Goal: Transaction & Acquisition: Subscribe to service/newsletter

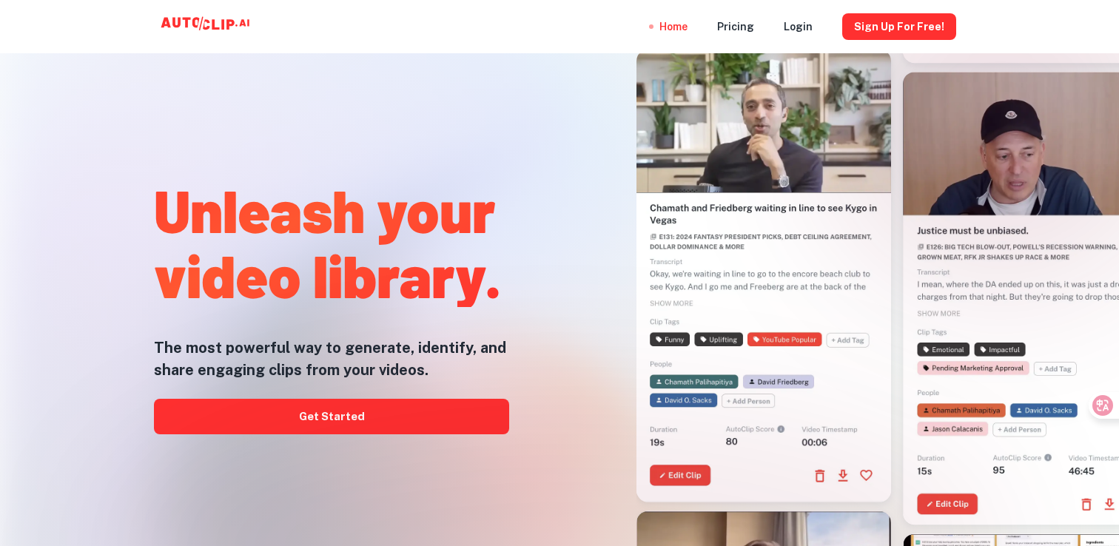
click at [378, 413] on div at bounding box center [560, 546] width 896 height 296
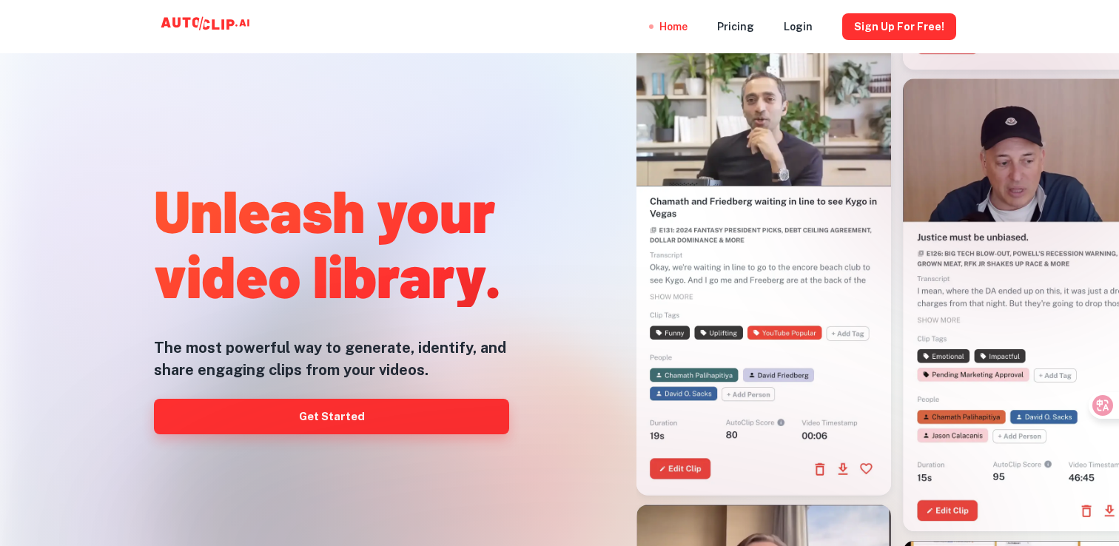
click at [323, 418] on link "Get Started" at bounding box center [331, 417] width 355 height 36
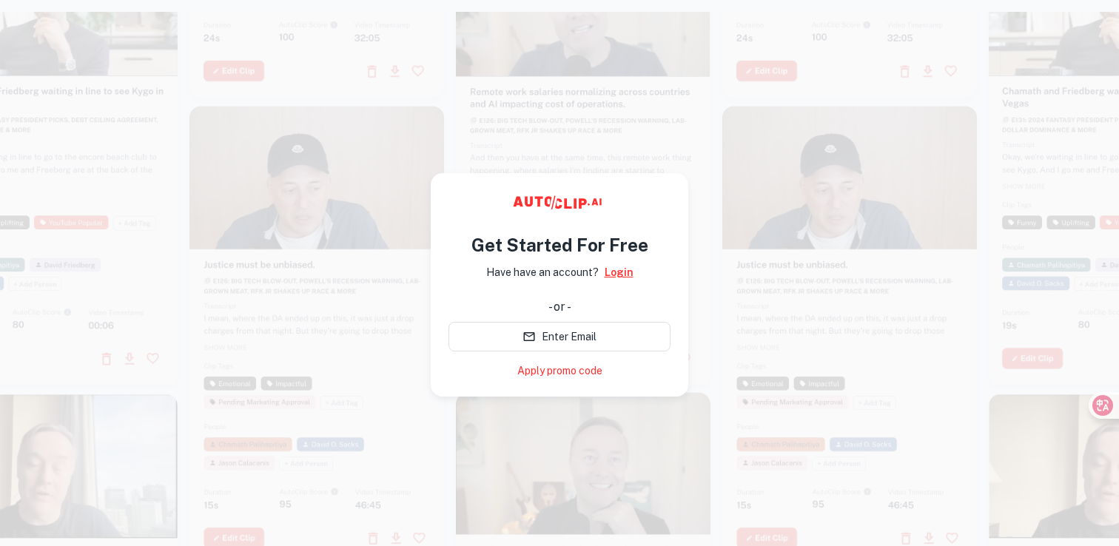
click at [620, 275] on link "Login" at bounding box center [619, 272] width 29 height 16
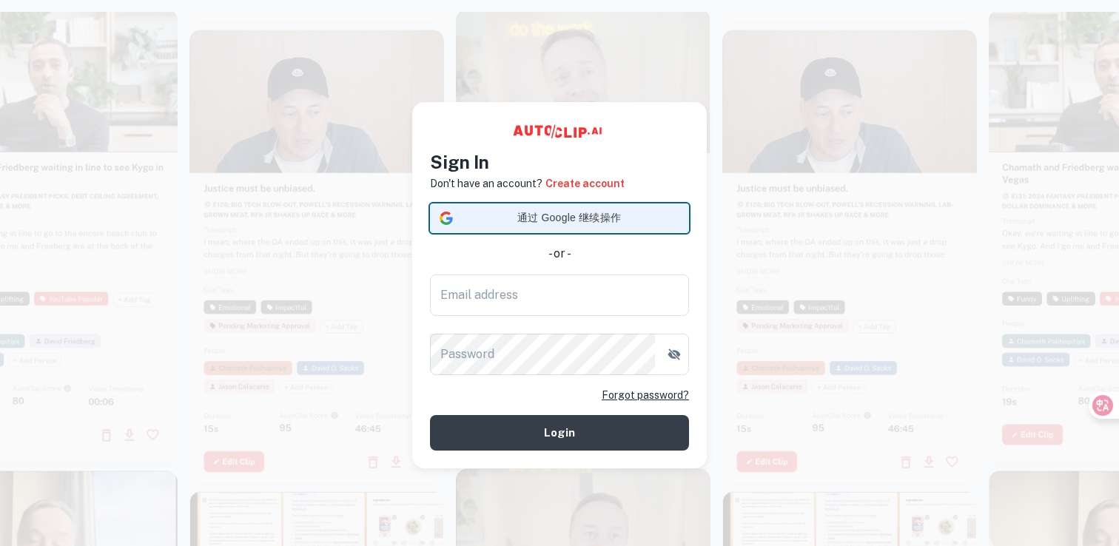
click at [584, 222] on span "通过 Google 继续操作" at bounding box center [569, 218] width 221 height 16
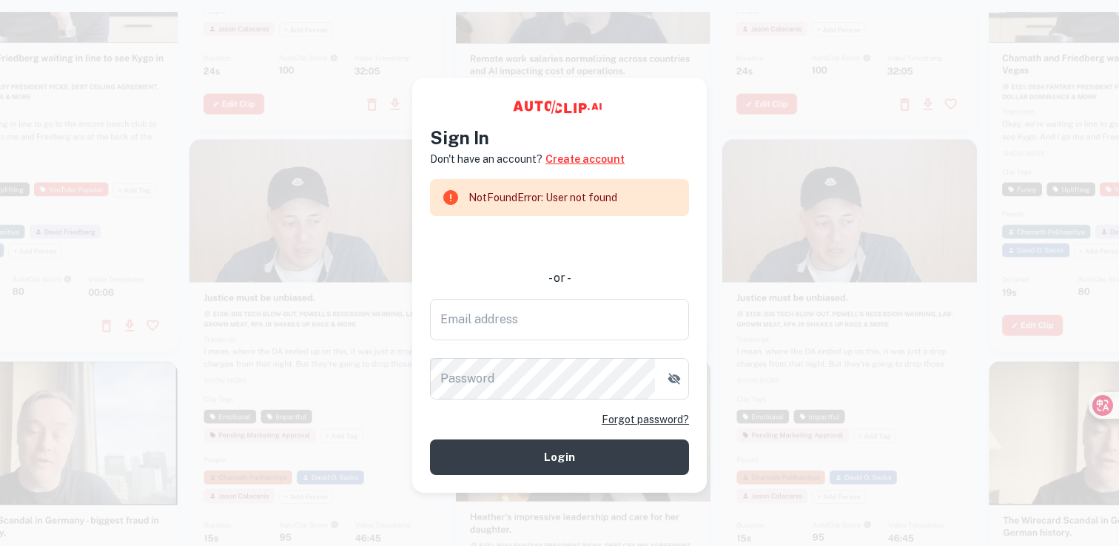
click at [576, 154] on link "Create account" at bounding box center [584, 159] width 79 height 16
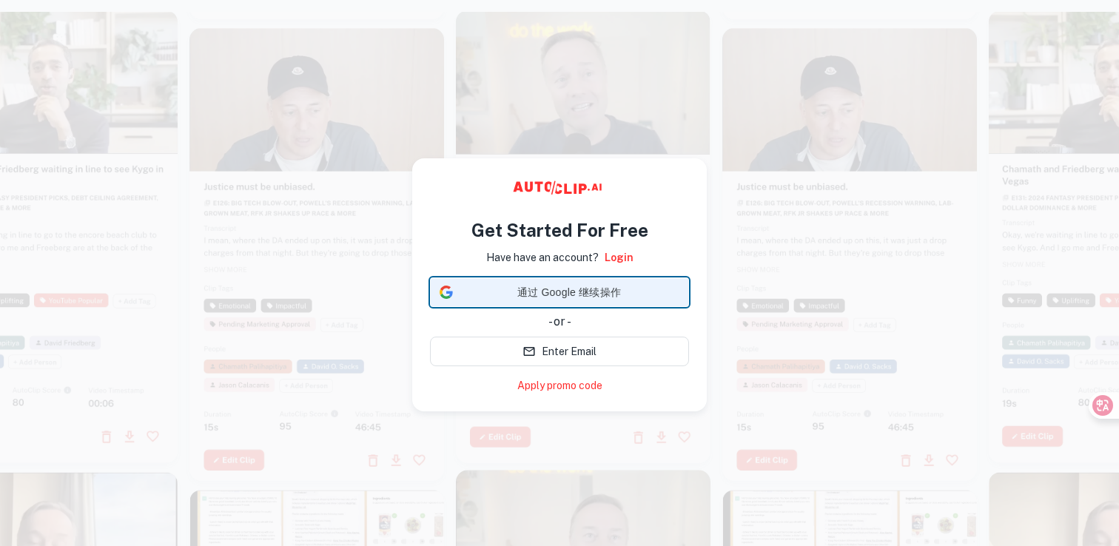
click at [542, 292] on span "通过 Google 继续操作" at bounding box center [569, 293] width 221 height 16
